Goal: Task Accomplishment & Management: Manage account settings

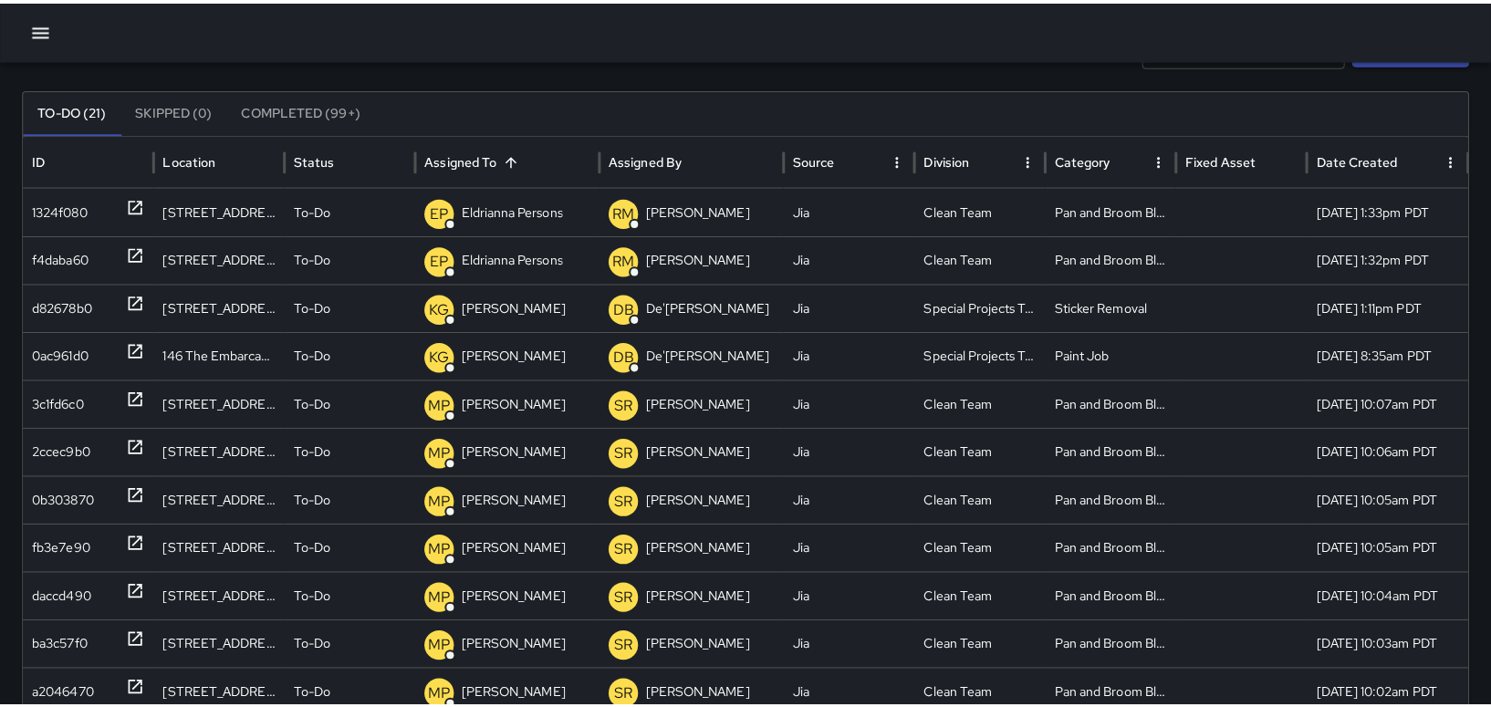
scroll to position [91, 0]
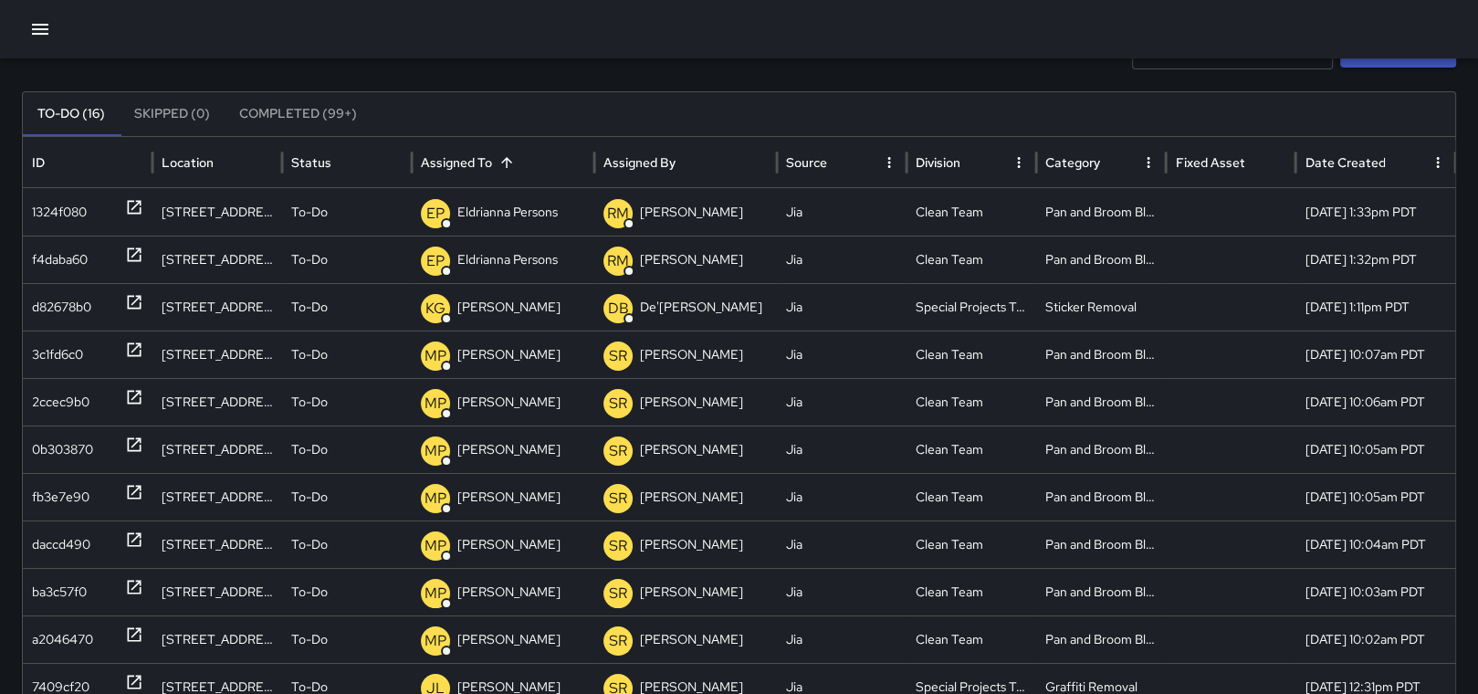
click at [44, 26] on icon "button" at bounding box center [40, 29] width 22 height 22
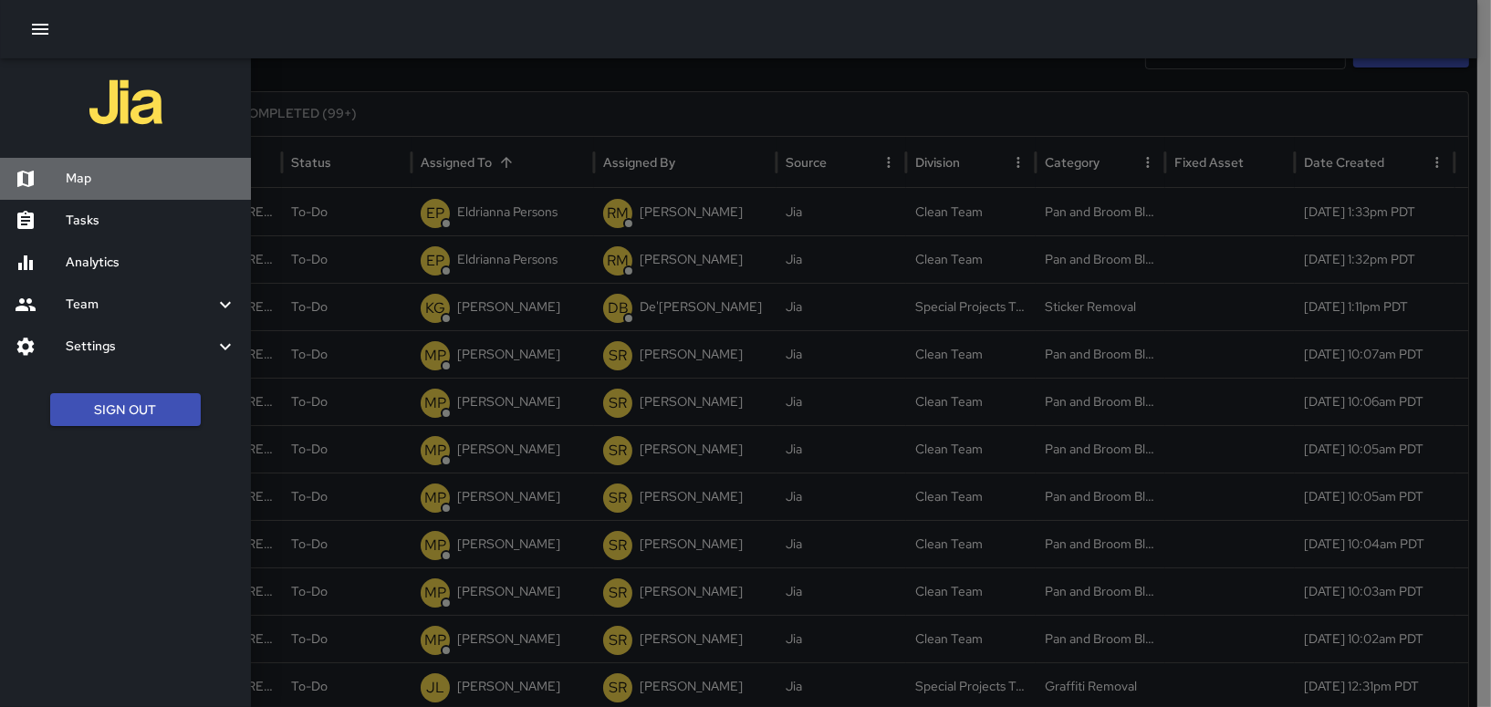
click at [78, 176] on h6 "Map" at bounding box center [151, 179] width 171 height 20
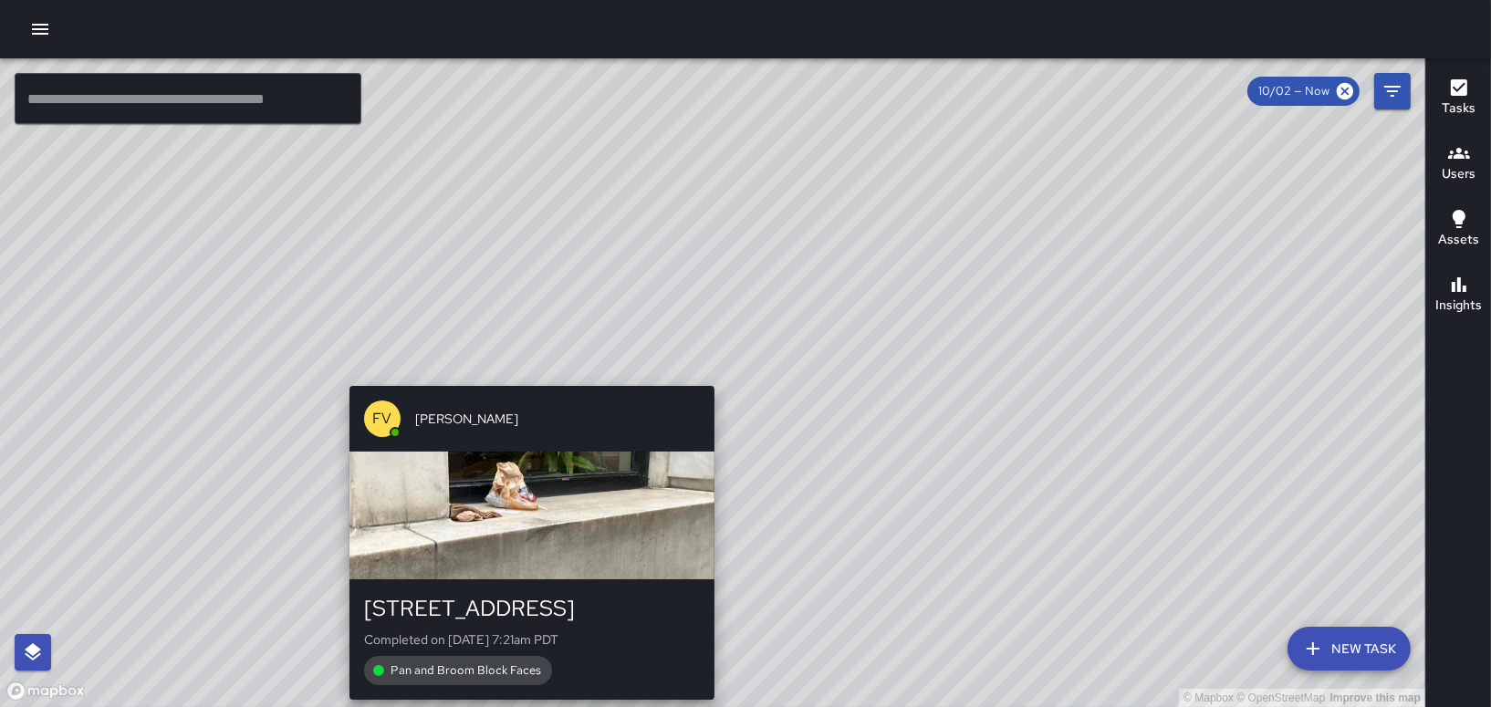
click at [524, 375] on div "© Mapbox © OpenStreetMap Improve this map FV [PERSON_NAME] [STREET_ADDRESS] Com…" at bounding box center [713, 382] width 1426 height 649
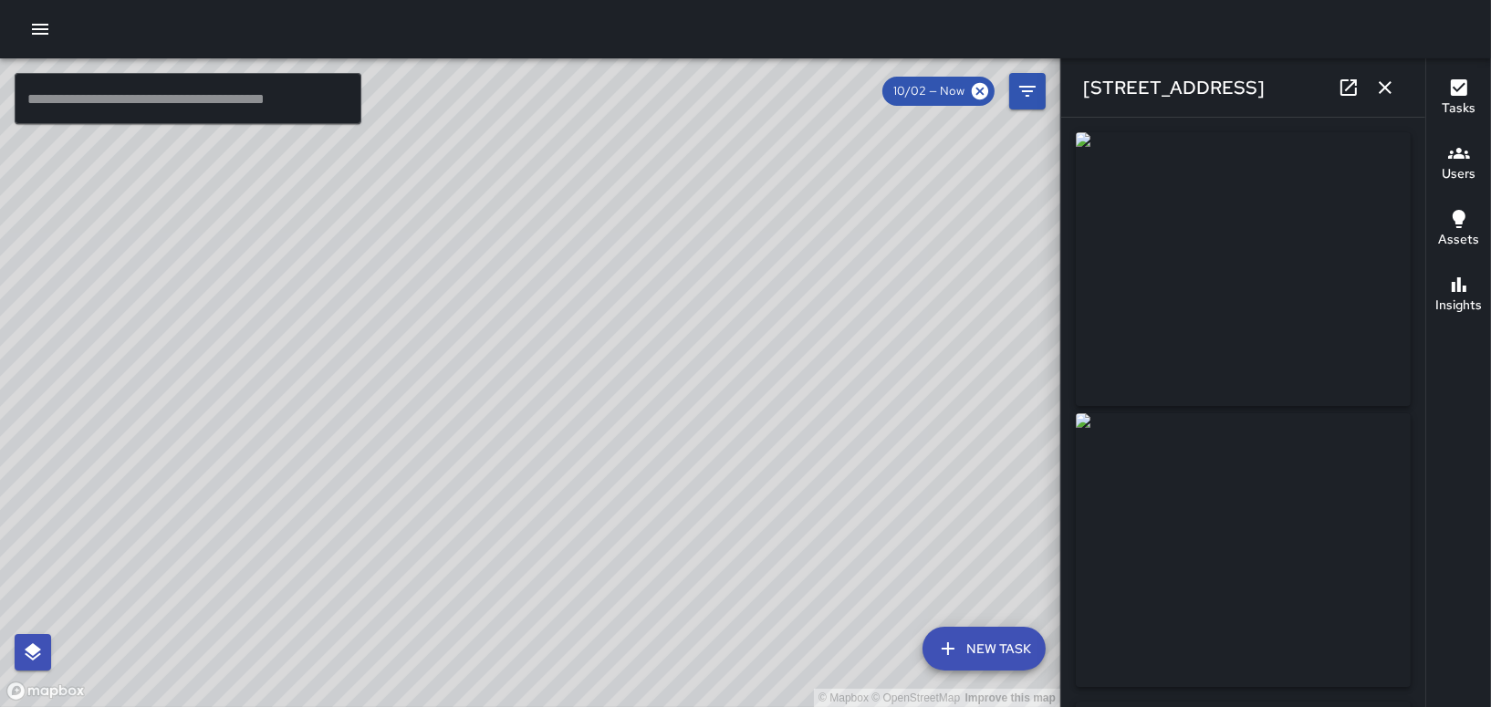
drag, startPoint x: 617, startPoint y: 408, endPoint x: 496, endPoint y: 271, distance: 183.0
click at [496, 271] on div "© Mapbox © OpenStreetMap Improve this map" at bounding box center [530, 382] width 1060 height 649
click at [386, 274] on div "© Mapbox © OpenStreetMap Improve this map LT [PERSON_NAME] Ambassador Tasks 42 …" at bounding box center [530, 382] width 1060 height 649
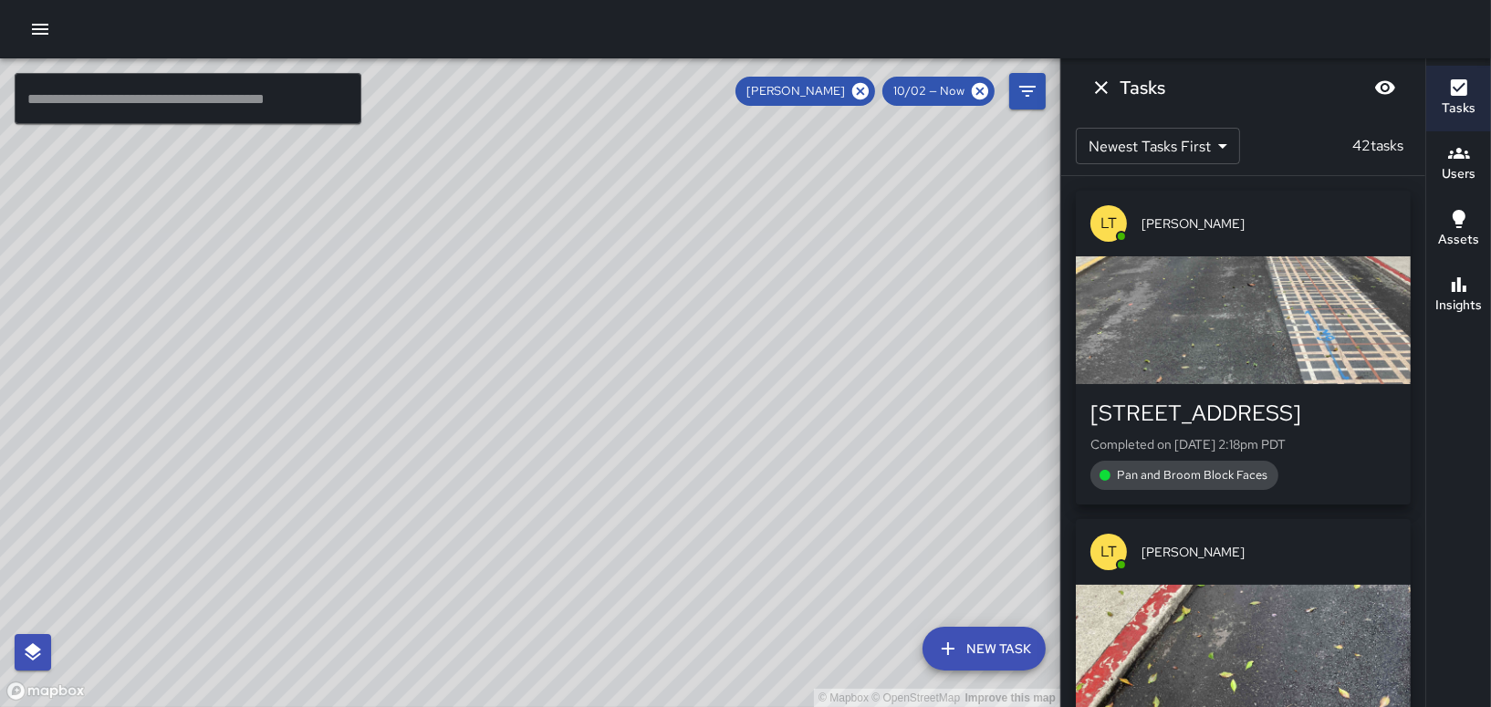
drag, startPoint x: 734, startPoint y: 362, endPoint x: 651, endPoint y: 562, distance: 216.4
click at [638, 565] on div "© Mapbox © OpenStreetMap Improve this map" at bounding box center [530, 382] width 1060 height 649
drag, startPoint x: 594, startPoint y: 216, endPoint x: 907, endPoint y: 47, distance: 356.1
click at [907, 47] on div "© Mapbox © OpenStreetMap Improve this map ​ New Task [PERSON_NAME][GEOGRAPHIC_D…" at bounding box center [745, 353] width 1491 height 707
drag, startPoint x: 705, startPoint y: 225, endPoint x: 721, endPoint y: 308, distance: 83.6
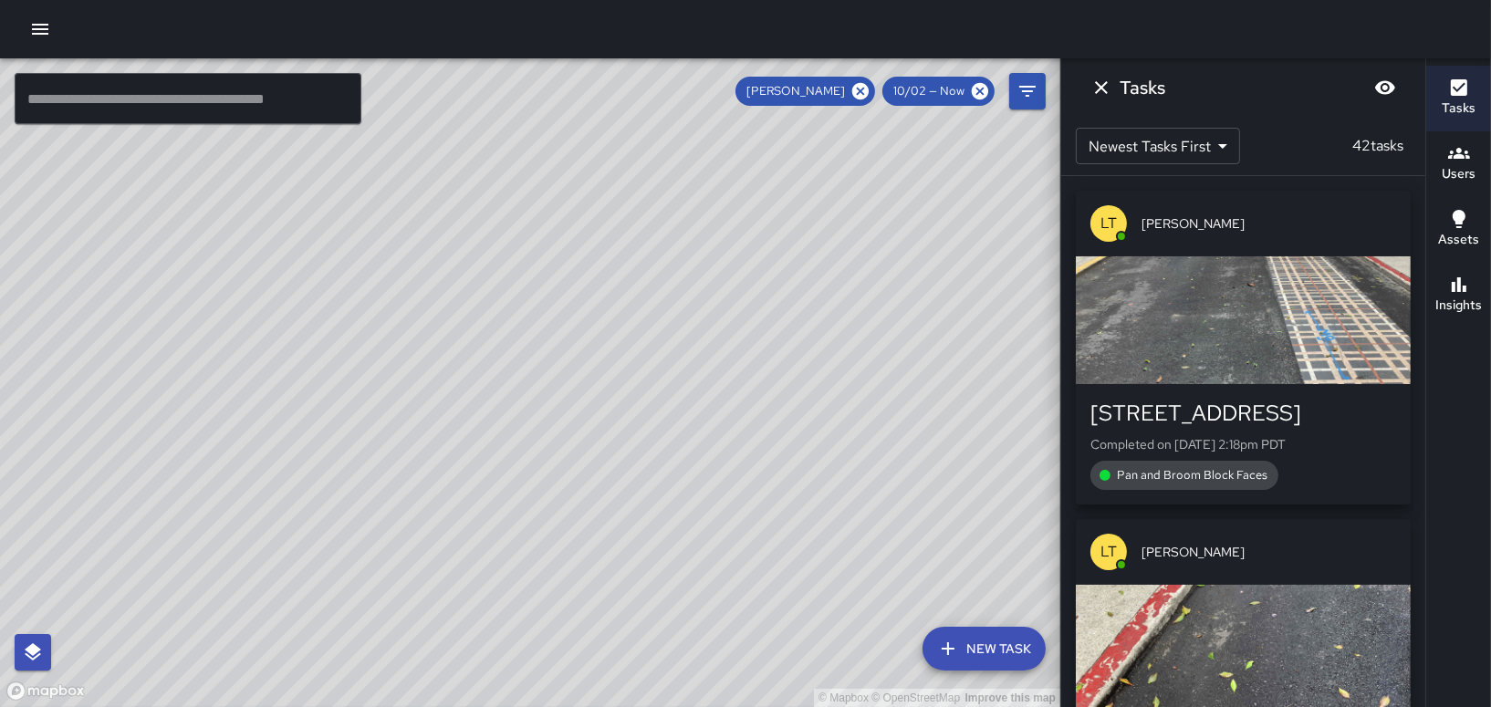
click at [721, 308] on div "© Mapbox © OpenStreetMap Improve this map" at bounding box center [530, 382] width 1060 height 649
drag, startPoint x: 762, startPoint y: 450, endPoint x: 733, endPoint y: 316, distance: 137.3
click at [782, 295] on div "© Mapbox © OpenStreetMap Improve this map" at bounding box center [530, 382] width 1060 height 649
click at [50, 39] on icon "button" at bounding box center [40, 29] width 22 height 22
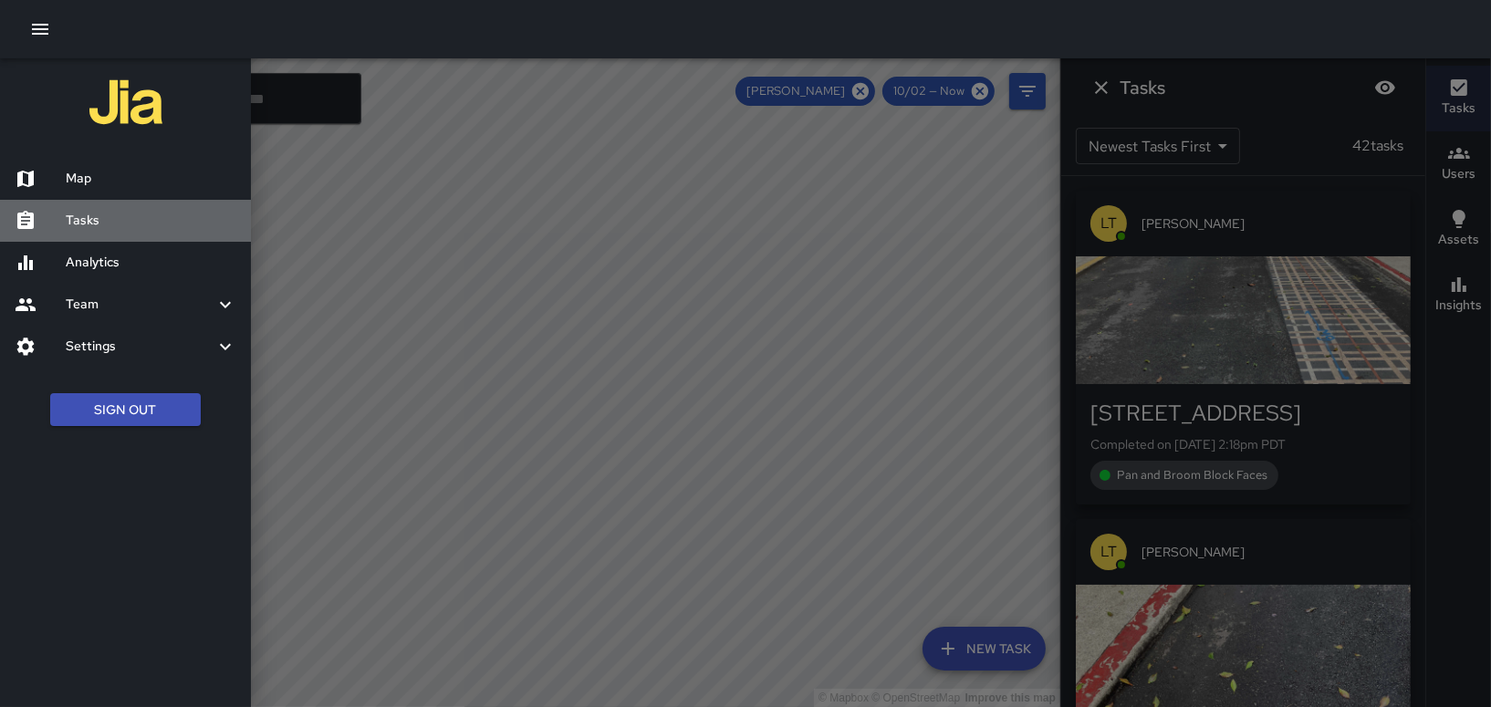
click at [90, 212] on h6 "Tasks" at bounding box center [151, 221] width 171 height 20
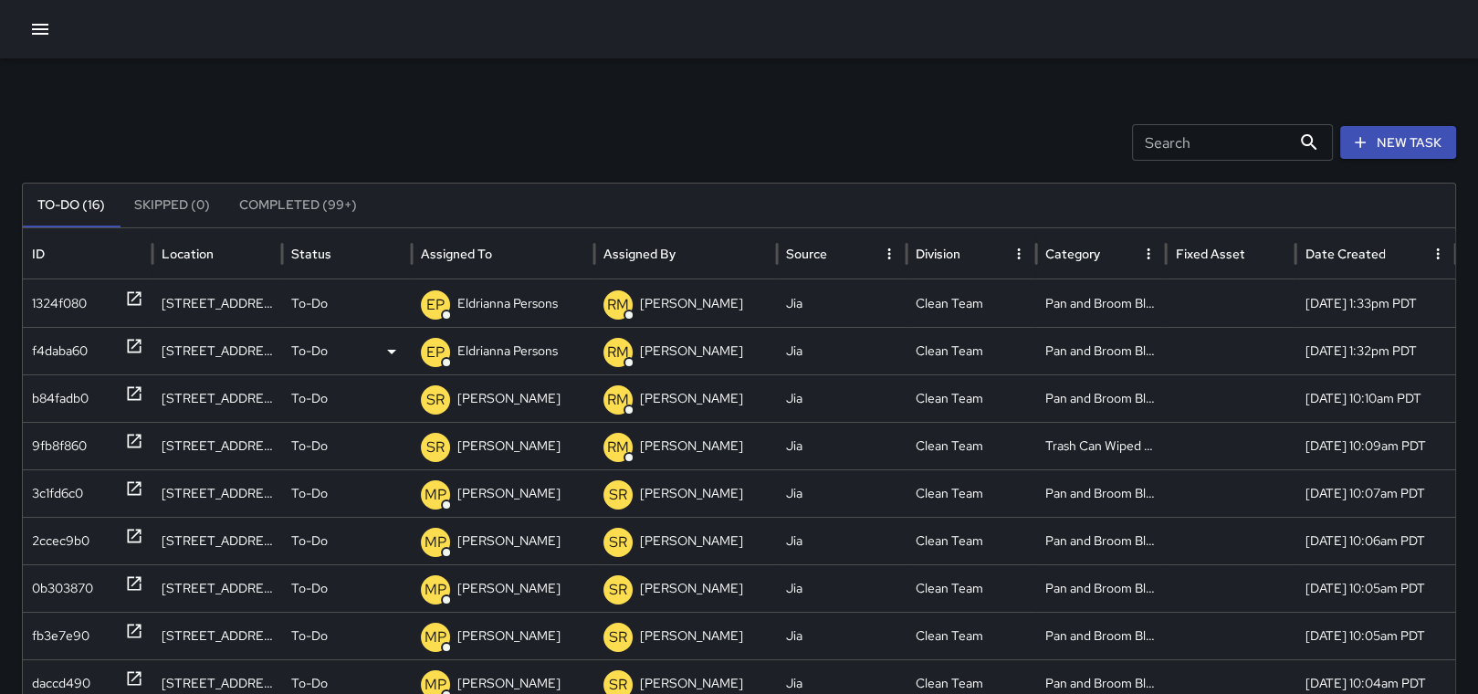
scroll to position [34, 0]
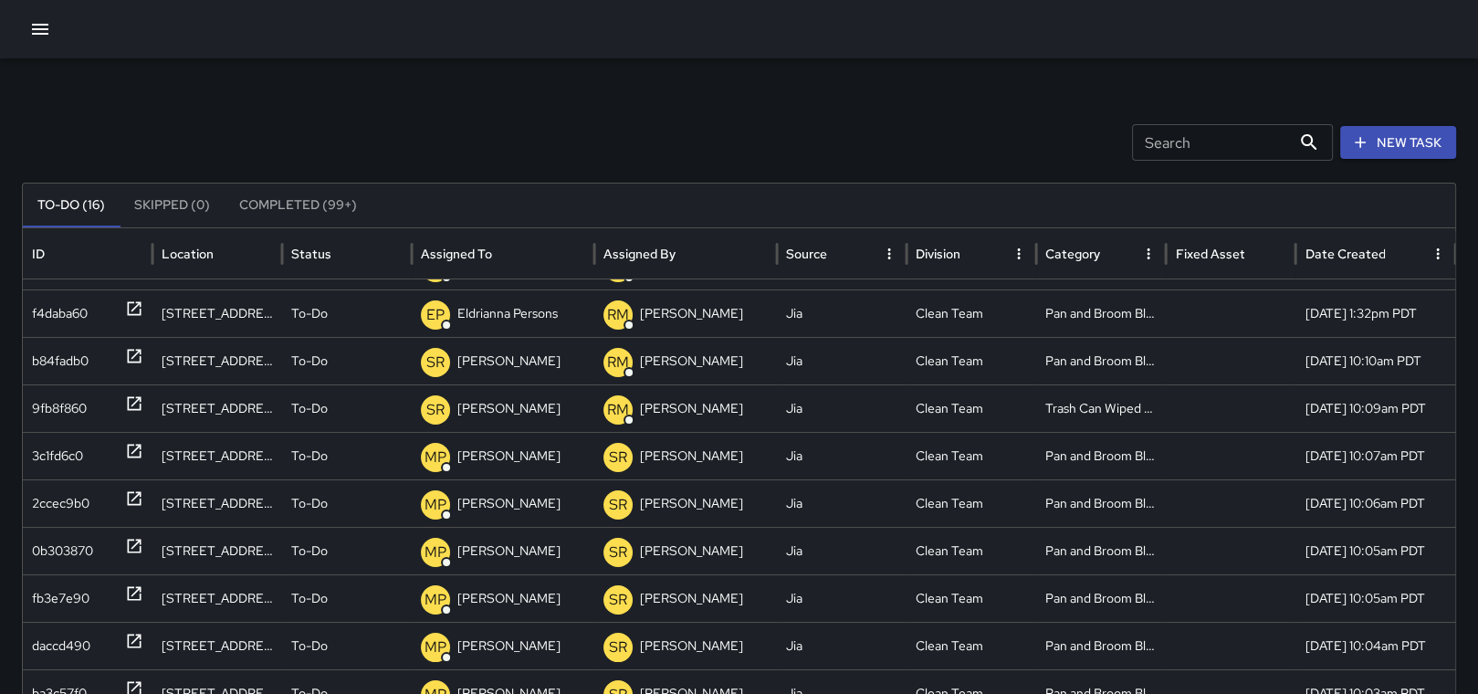
click at [300, 219] on button "Completed (99+)" at bounding box center [298, 205] width 147 height 44
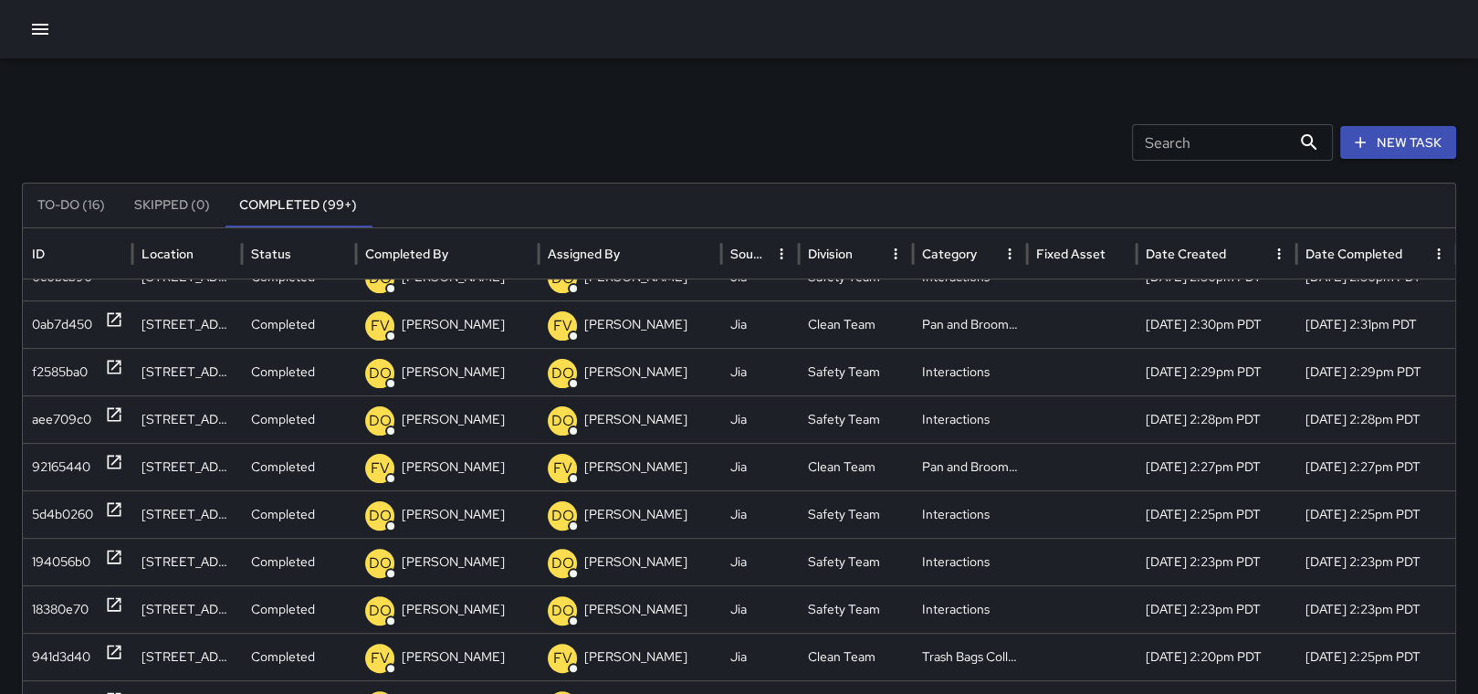
scroll to position [0, 0]
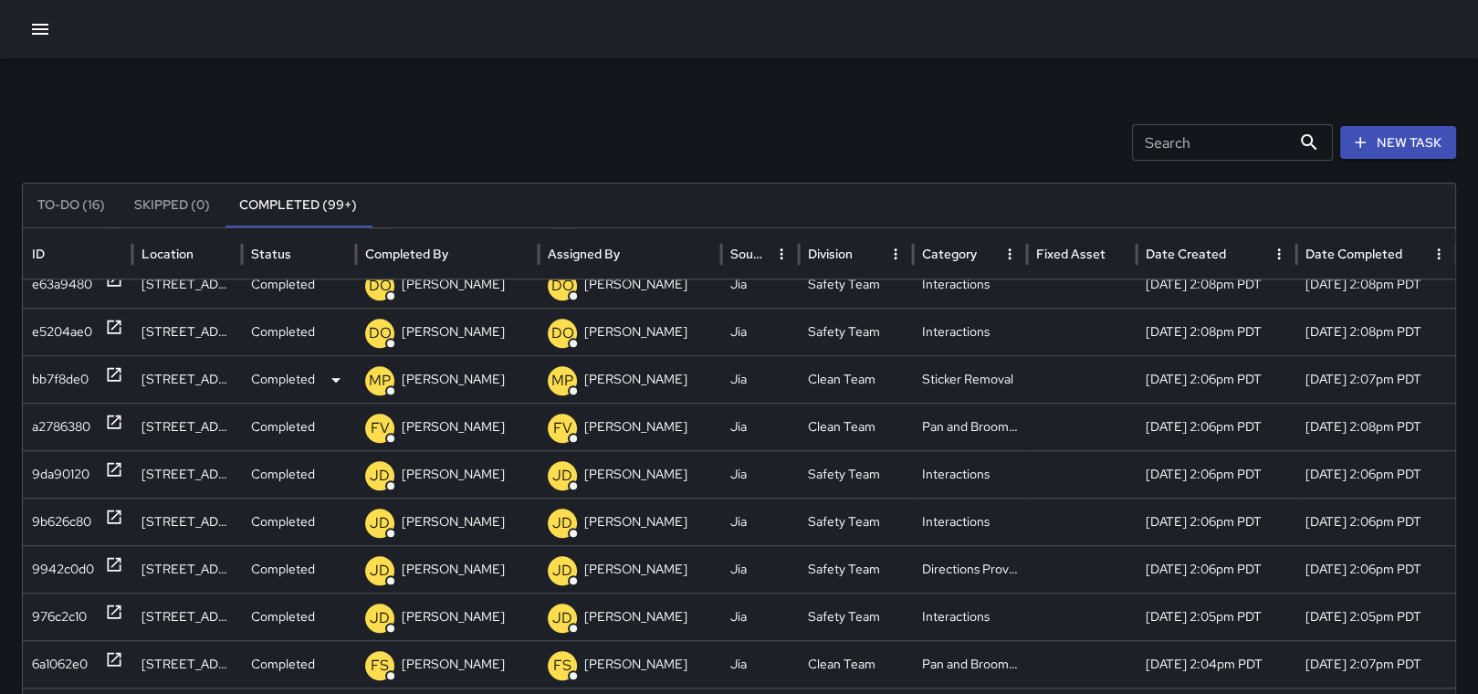
click at [118, 368] on icon at bounding box center [115, 375] width 14 height 14
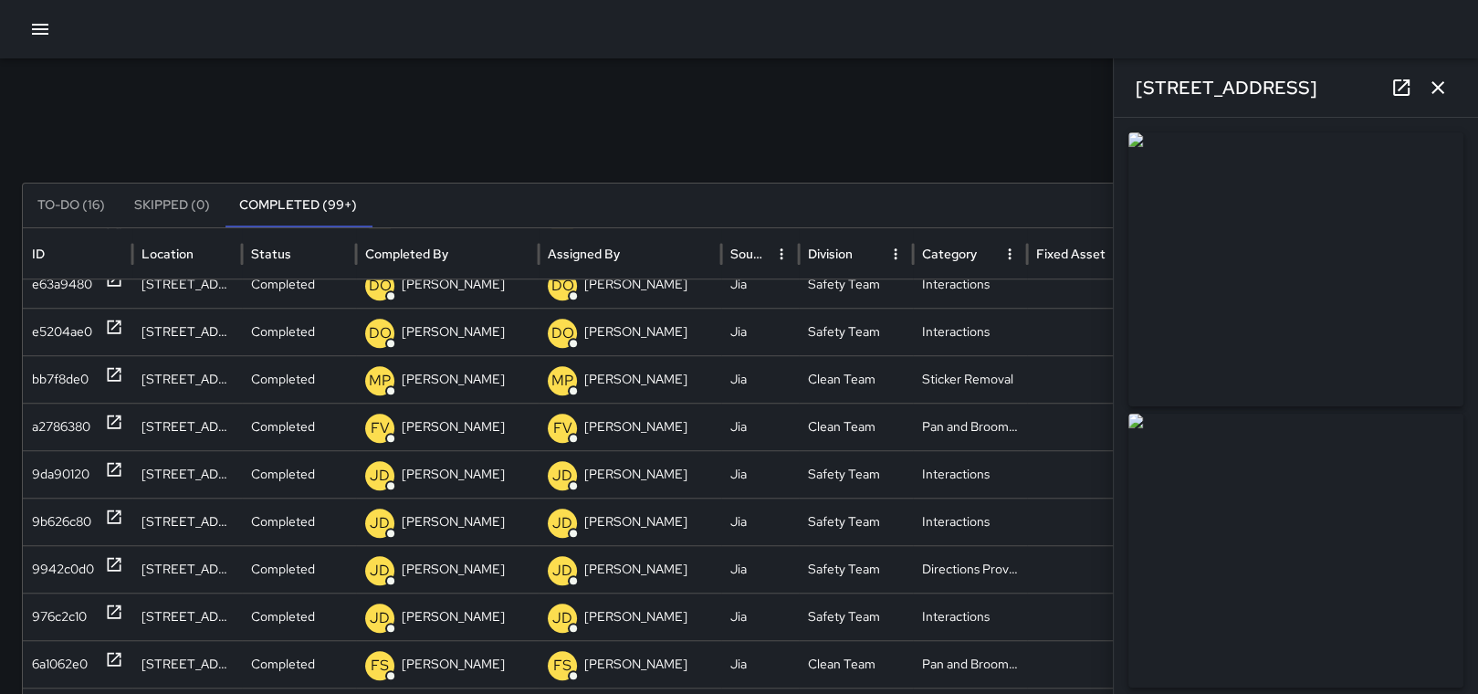
click at [1447, 78] on icon "button" at bounding box center [1437, 88] width 22 height 22
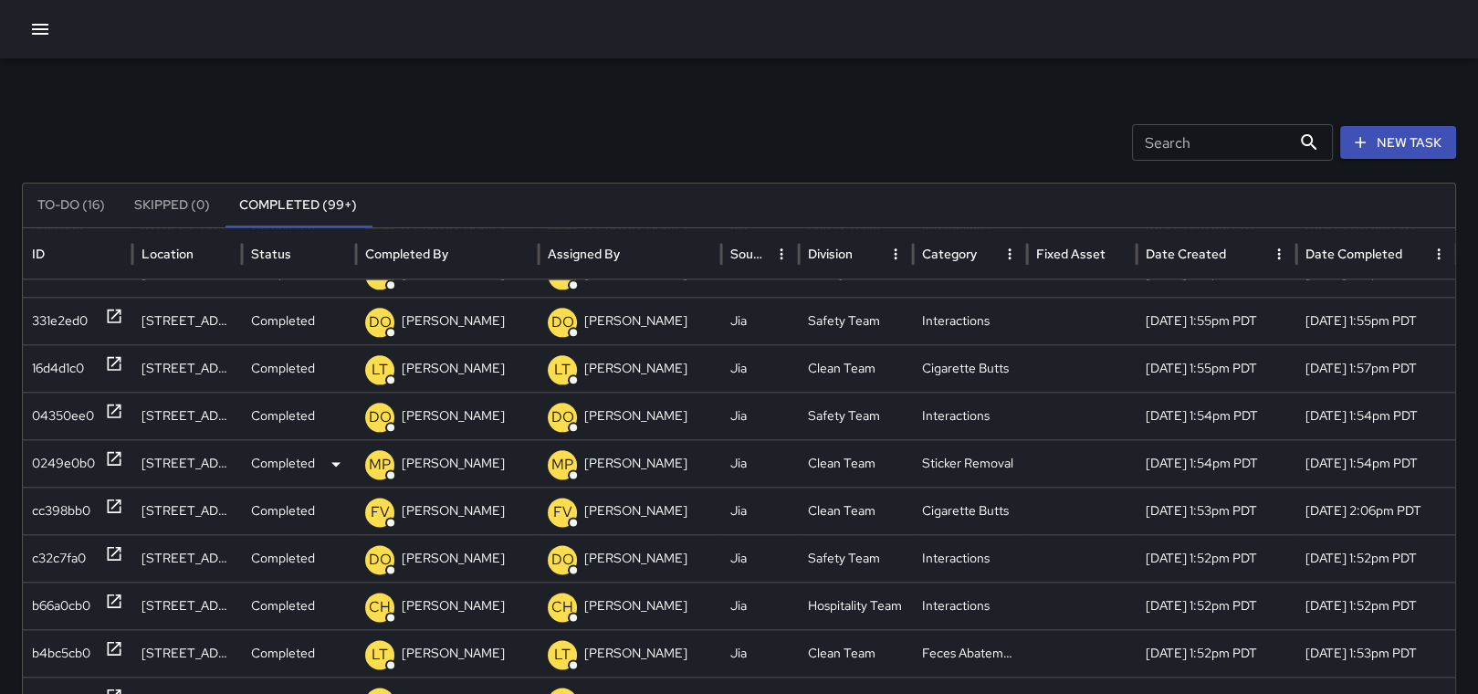
click at [113, 452] on icon at bounding box center [115, 459] width 14 height 14
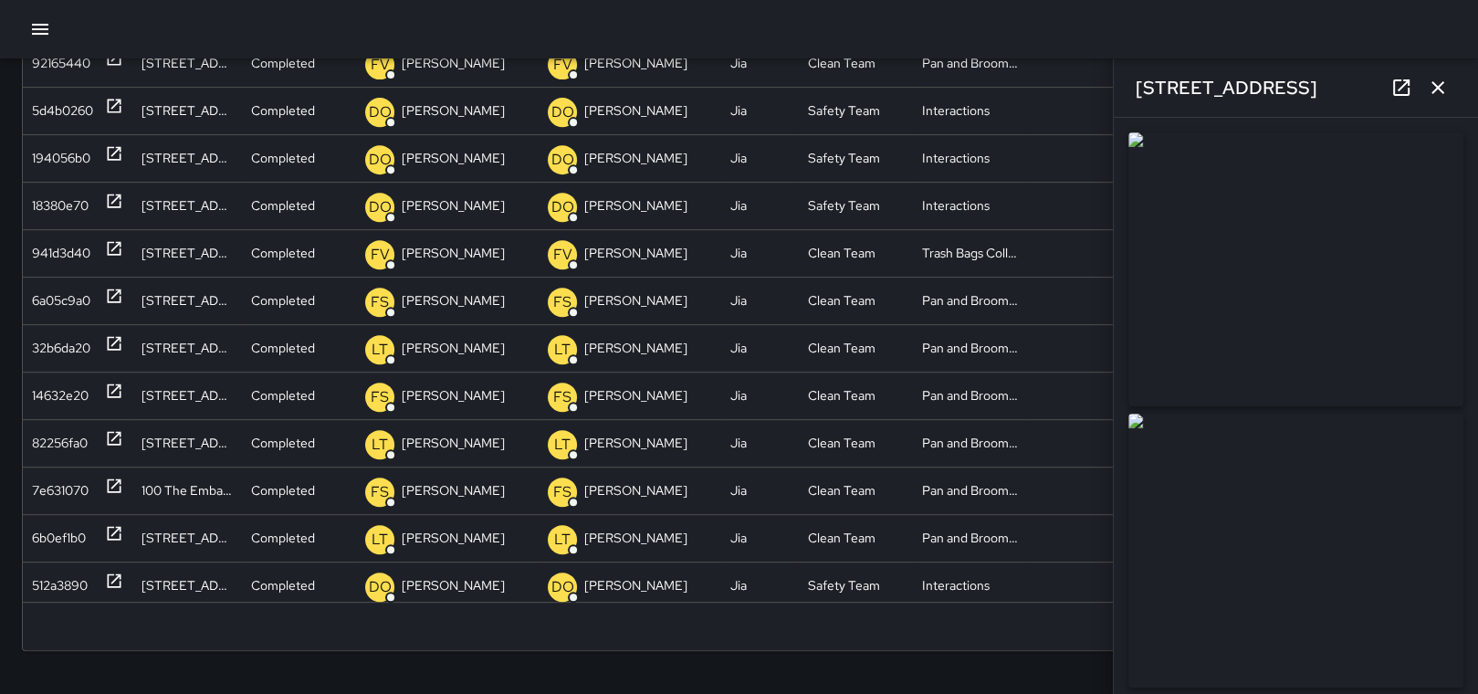
click at [1447, 84] on icon "button" at bounding box center [1437, 88] width 22 height 22
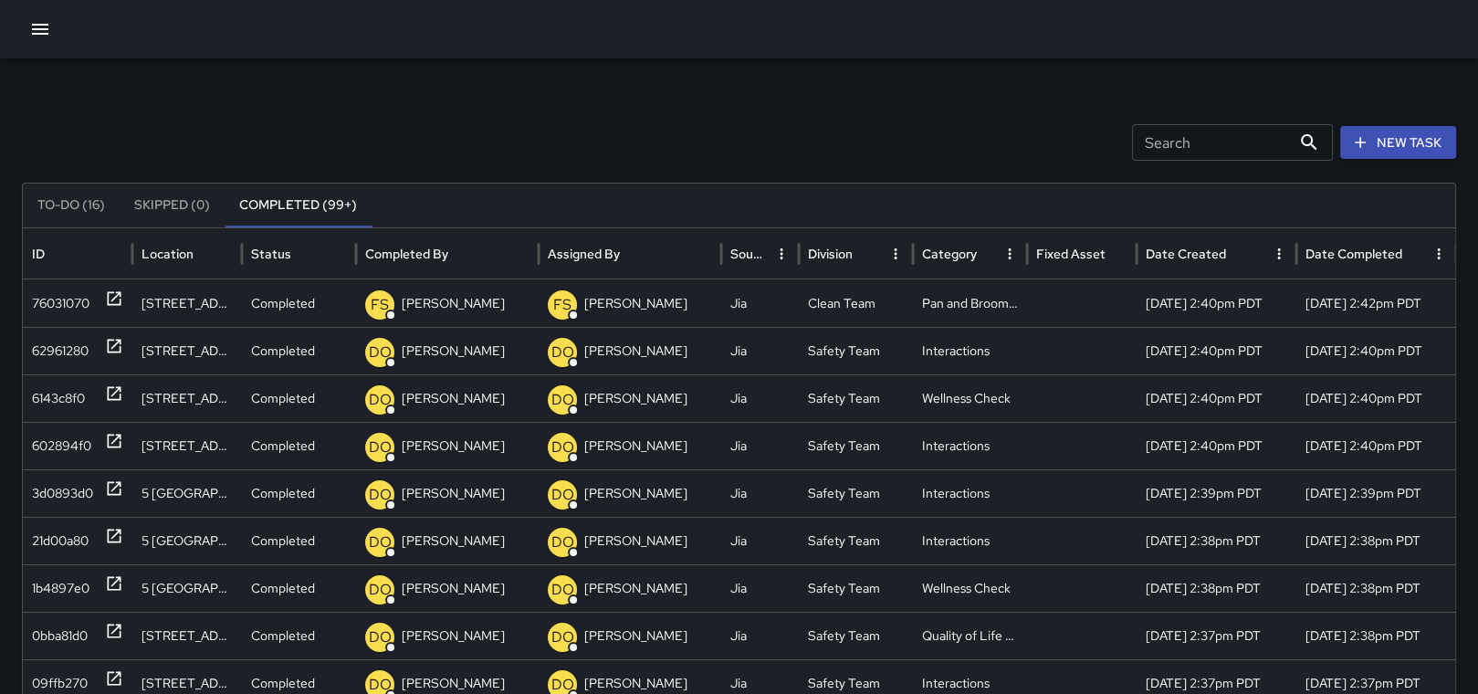
click at [63, 194] on button "To-Do (16)" at bounding box center [71, 205] width 97 height 44
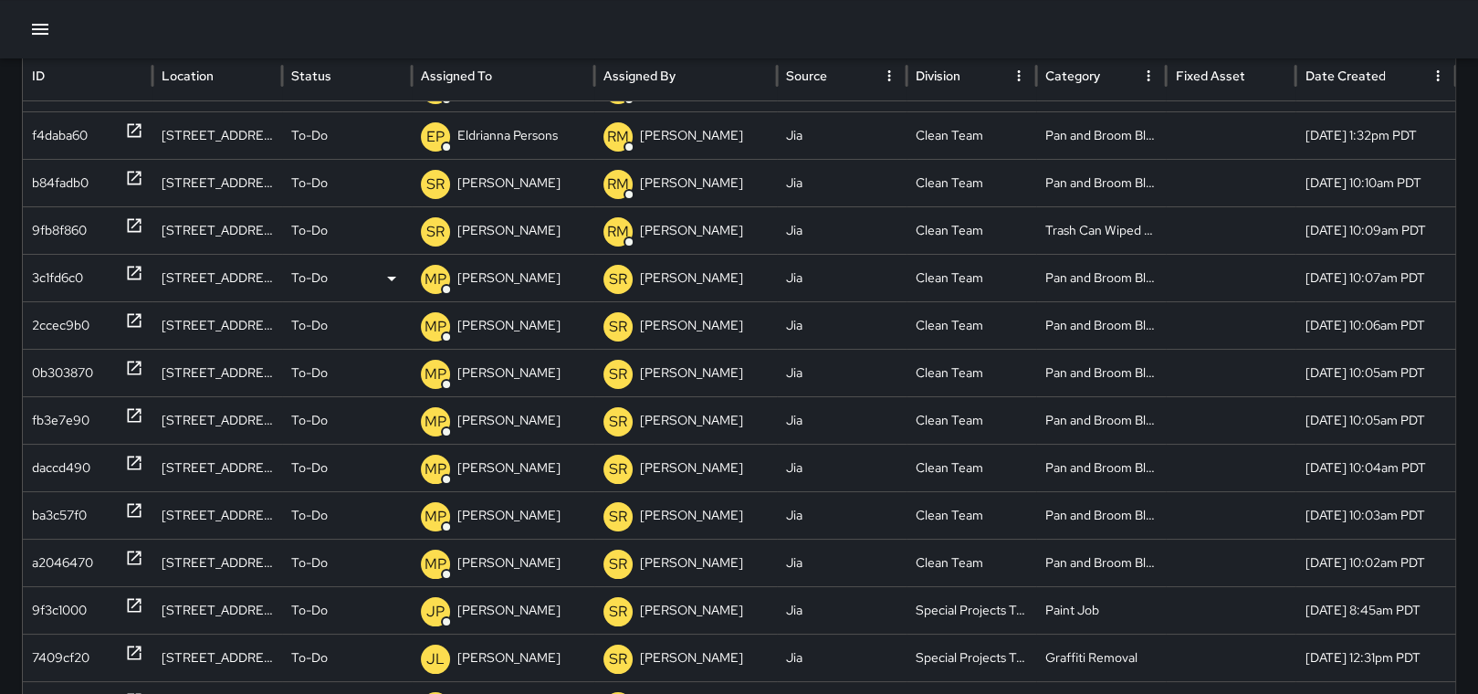
scroll to position [183, 0]
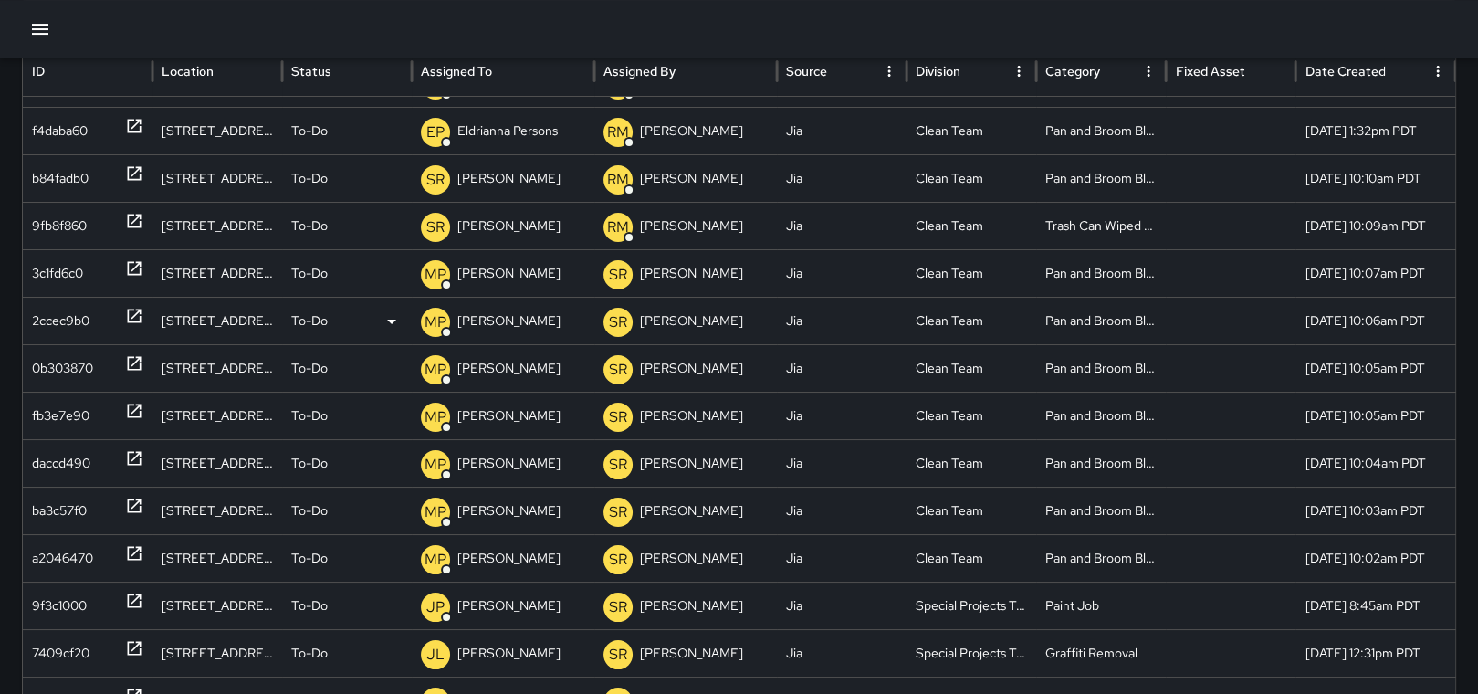
click at [138, 317] on icon at bounding box center [134, 316] width 18 height 18
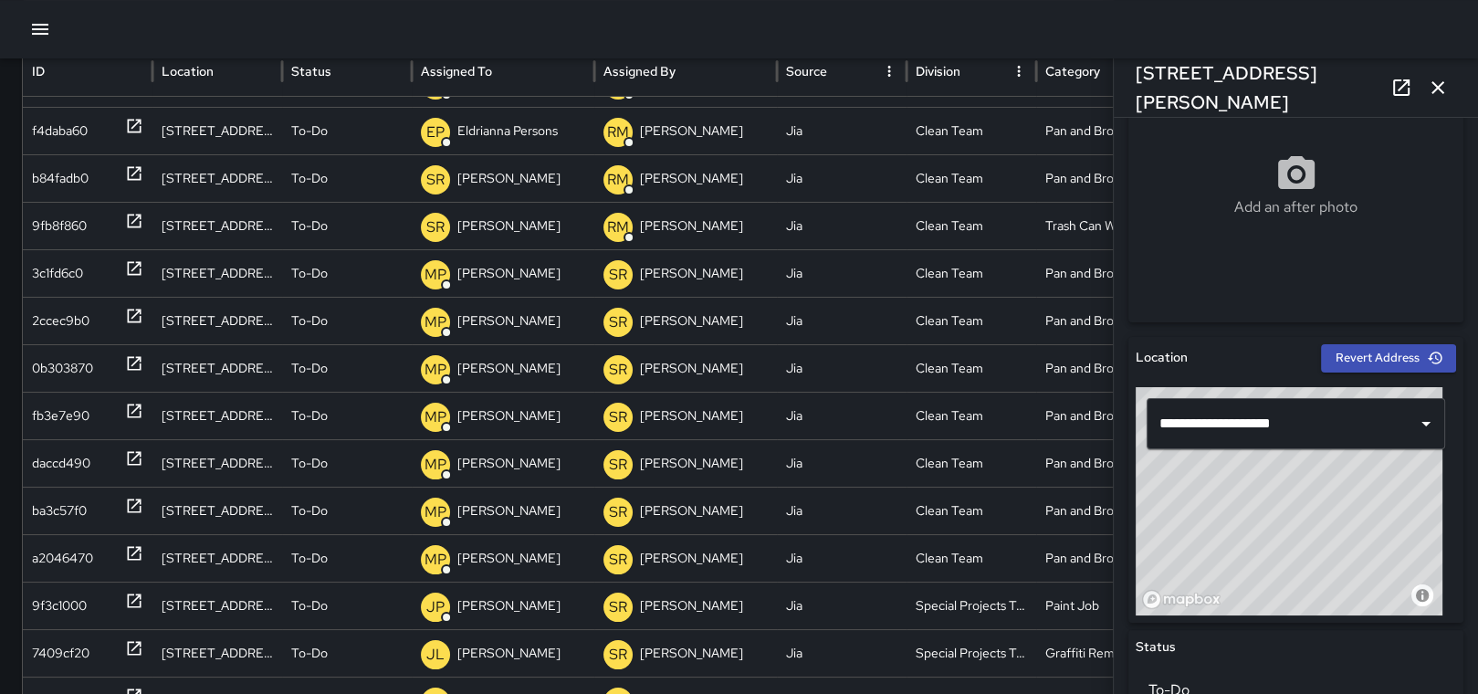
scroll to position [0, 0]
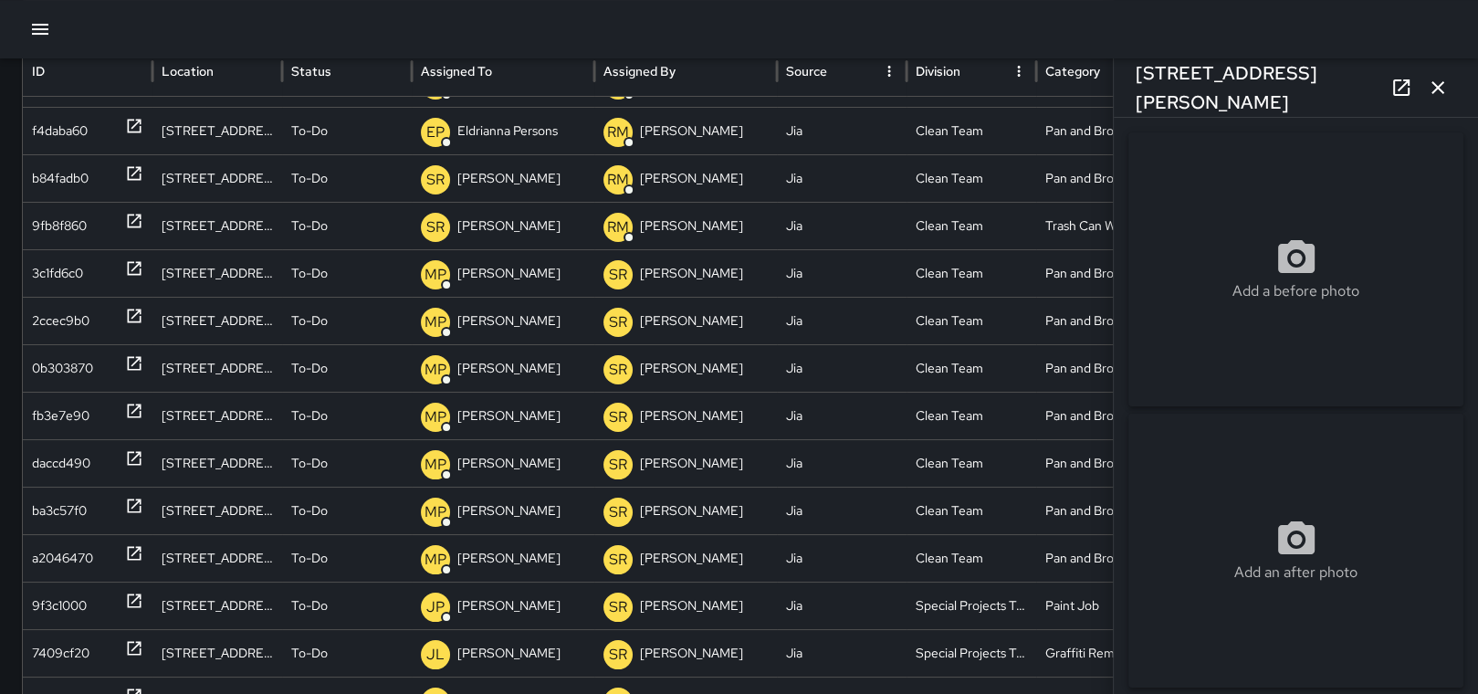
click at [1440, 94] on icon "button" at bounding box center [1437, 88] width 22 height 22
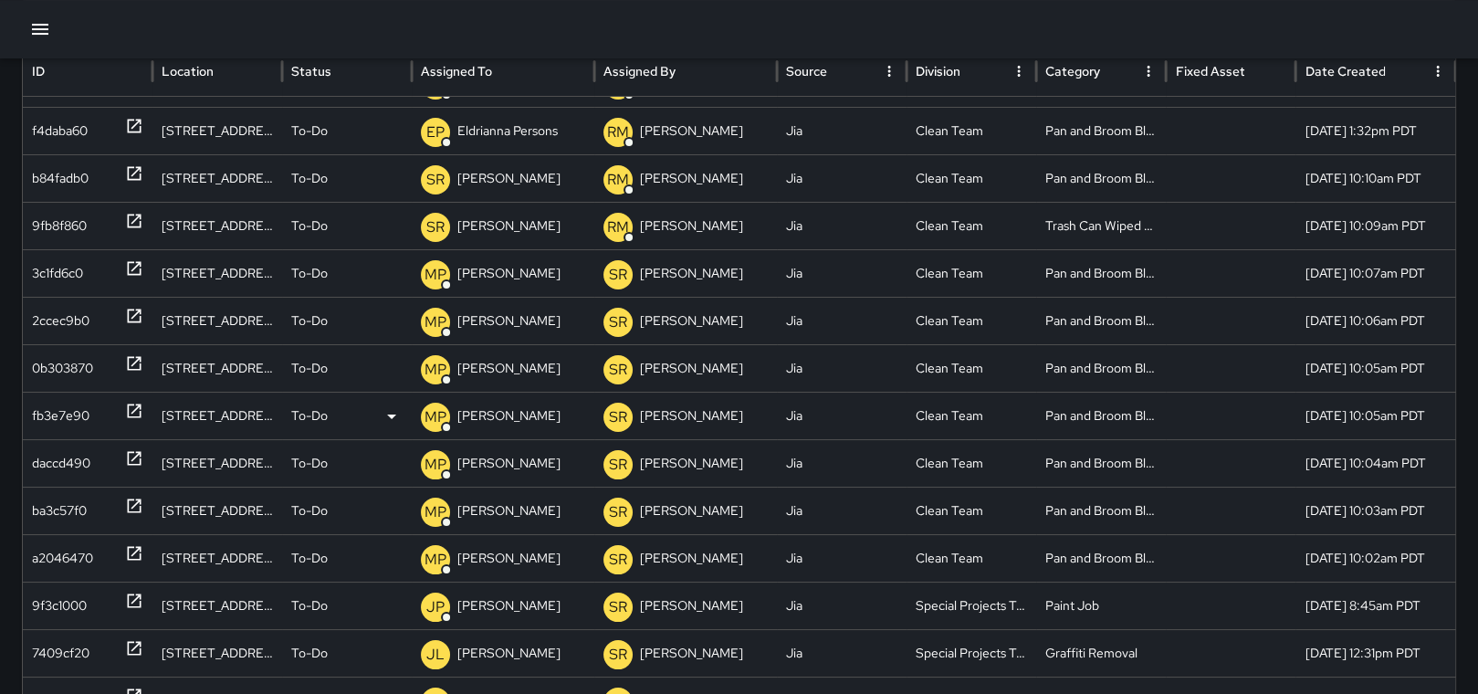
click at [132, 407] on icon at bounding box center [134, 411] width 18 height 18
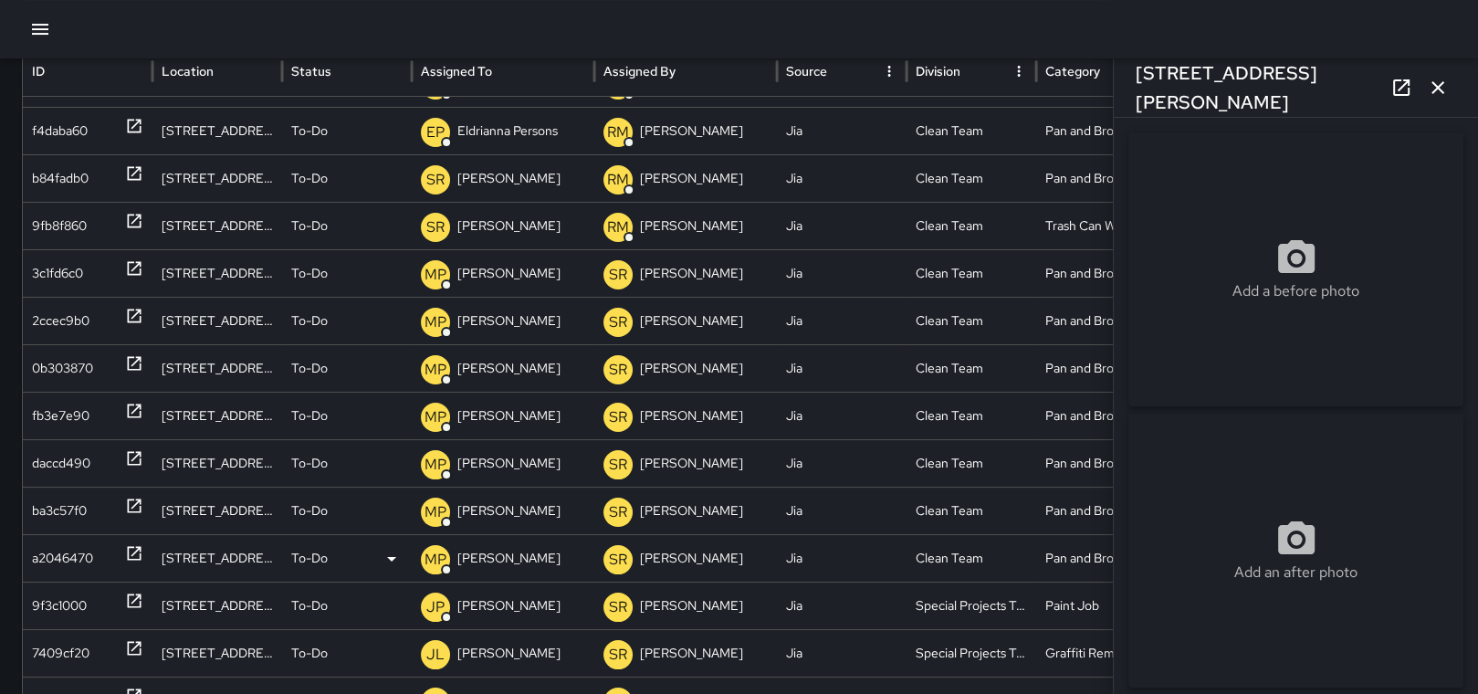
scroll to position [274, 0]
